Goal: Task Accomplishment & Management: Use online tool/utility

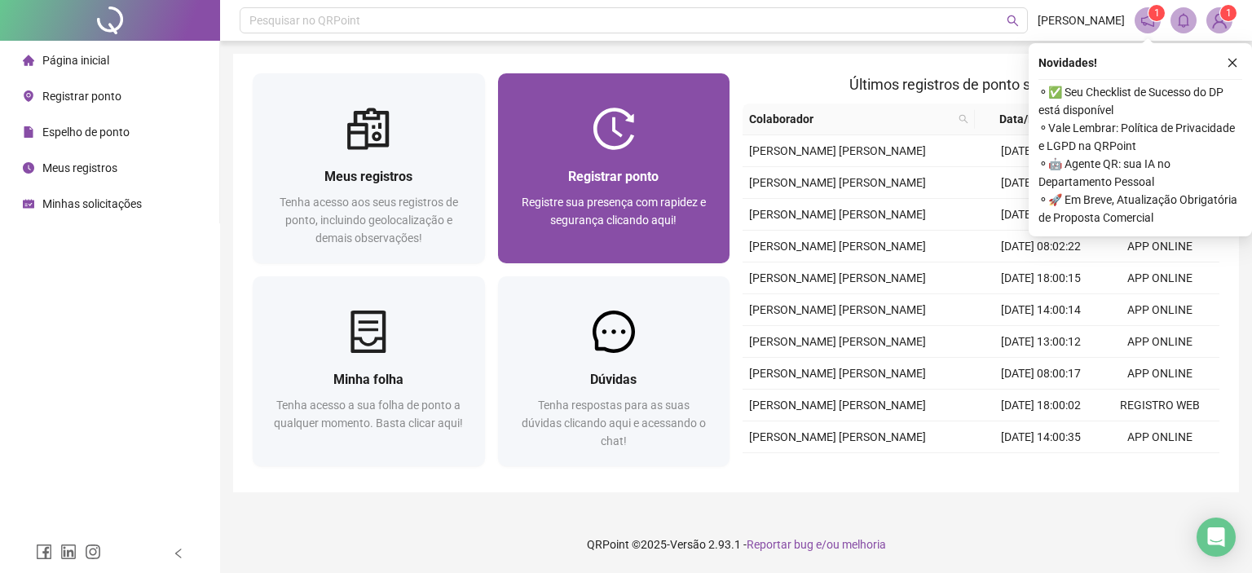
click at [599, 186] on div "Registrar ponto" at bounding box center [614, 176] width 193 height 20
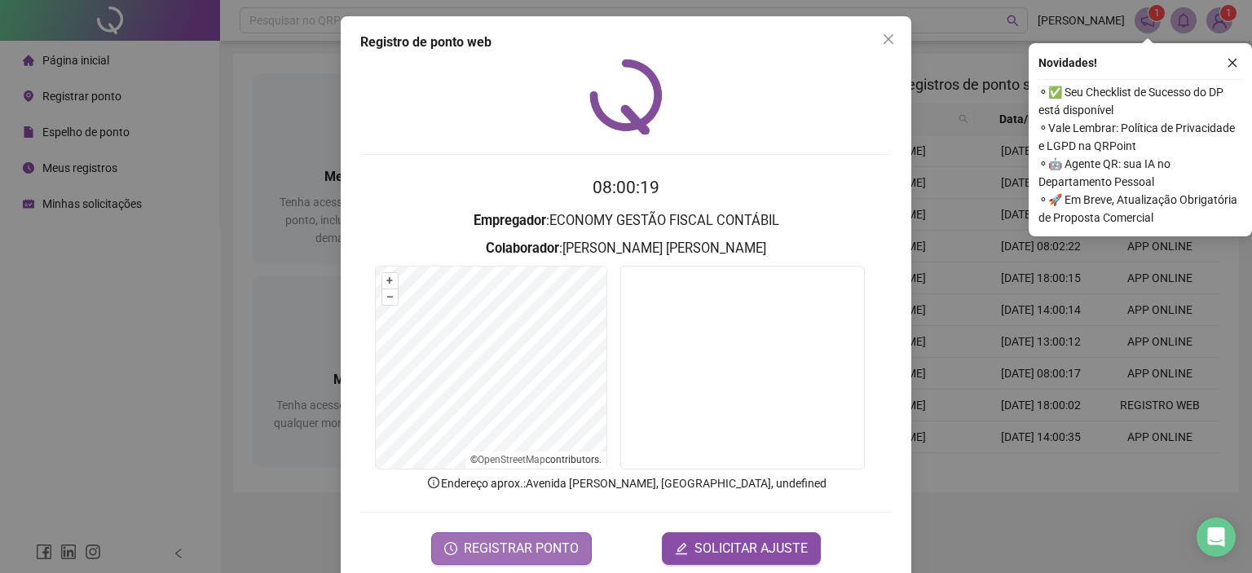
click at [500, 546] on span "REGISTRAR PONTO" at bounding box center [521, 549] width 115 height 20
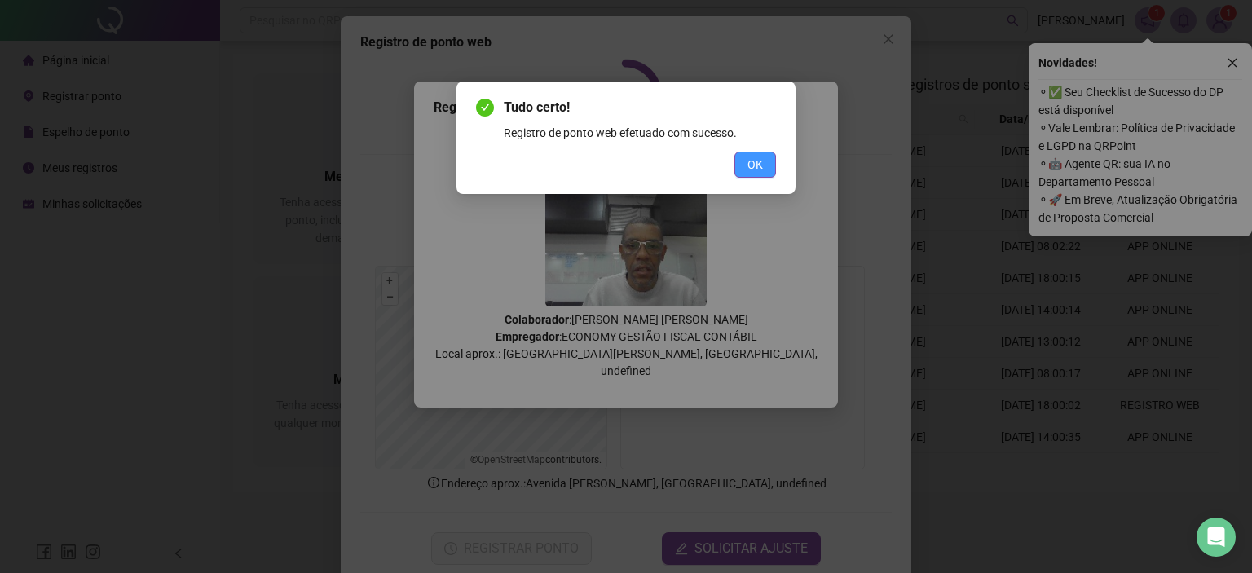
click at [770, 163] on button "OK" at bounding box center [756, 165] width 42 height 26
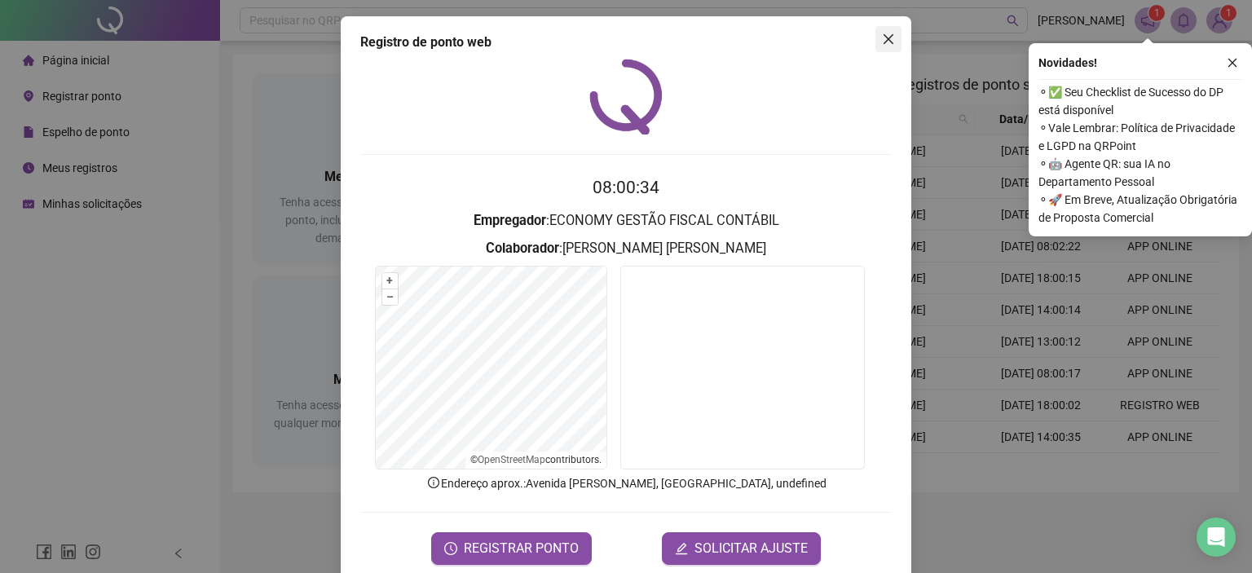
click at [882, 45] on icon "close" at bounding box center [888, 39] width 13 height 13
